Goal: Task Accomplishment & Management: Manage account settings

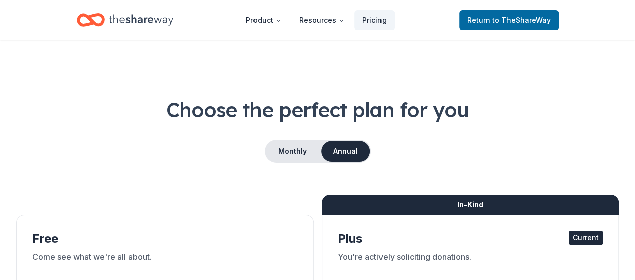
click at [159, 28] on icon "Home" at bounding box center [141, 20] width 64 height 21
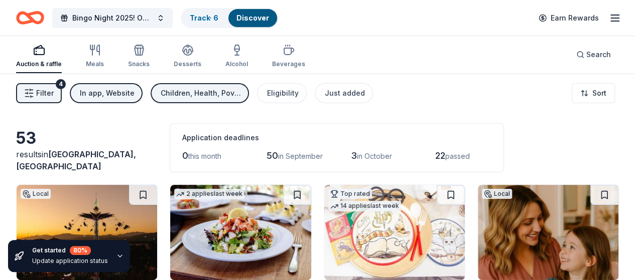
click at [611, 15] on line "button" at bounding box center [615, 15] width 8 height 0
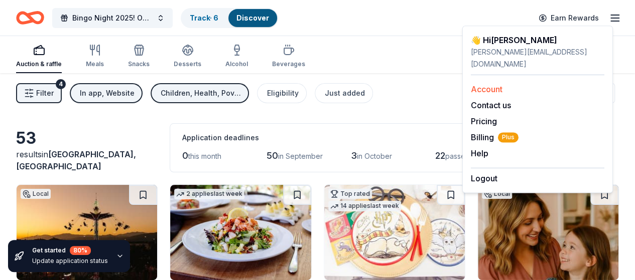
click at [488, 84] on link "Account" at bounding box center [487, 89] width 32 height 10
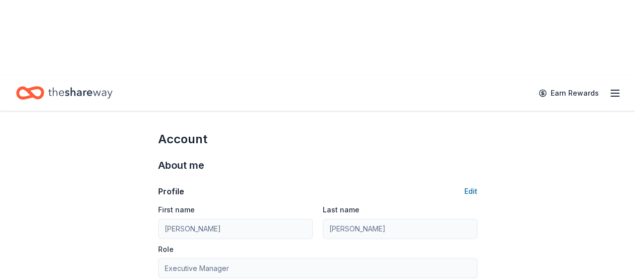
click at [609, 87] on icon "button" at bounding box center [615, 93] width 12 height 12
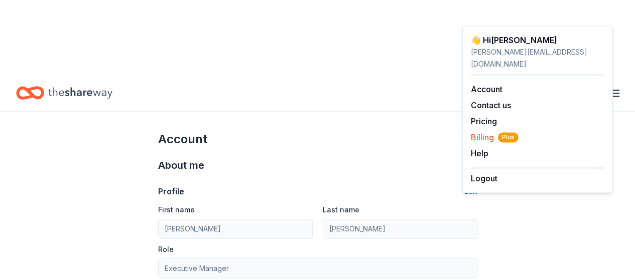
click at [490, 131] on span "Billing Plus" at bounding box center [495, 137] width 48 height 12
